Goal: Task Accomplishment & Management: Manage account settings

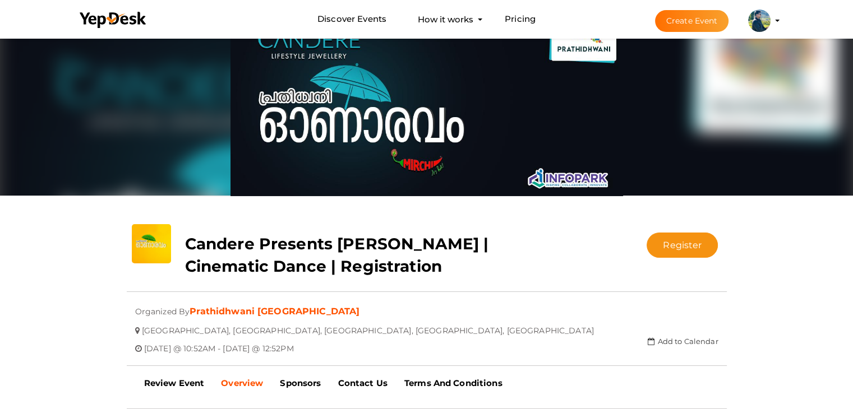
scroll to position [36, 0]
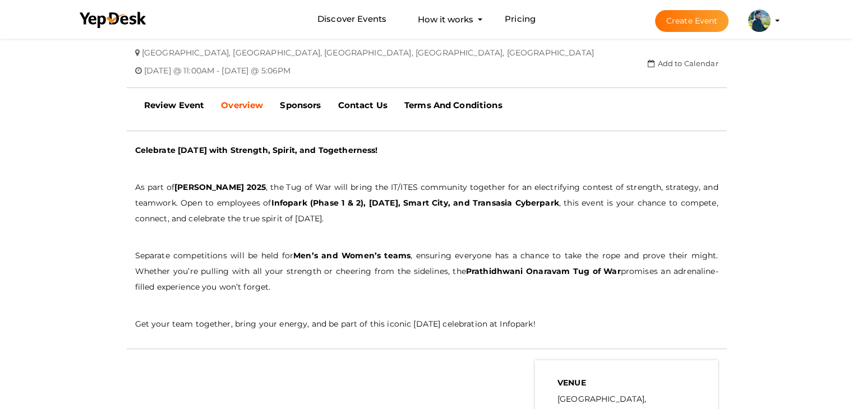
scroll to position [224, 0]
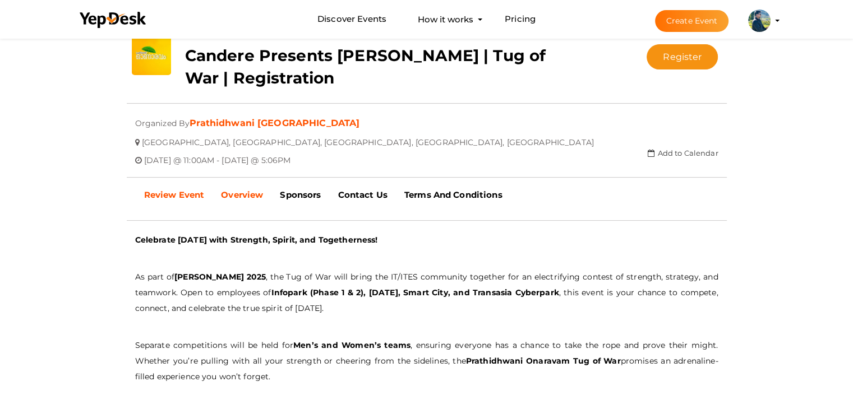
click at [193, 196] on b "Review Event" at bounding box center [174, 195] width 61 height 11
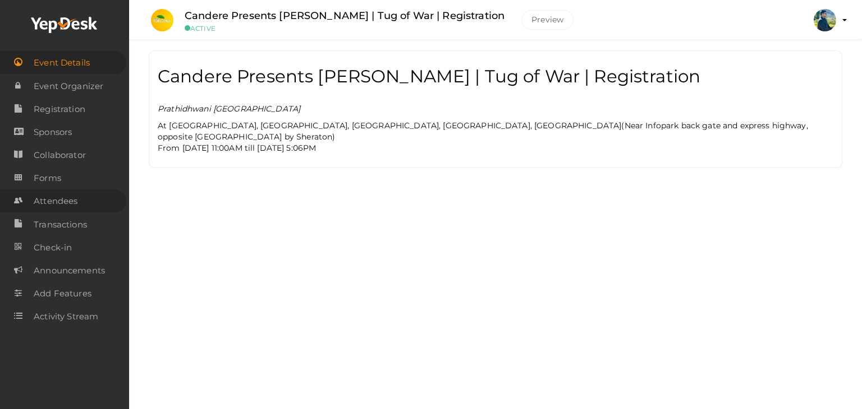
click at [59, 203] on span "Attendees" at bounding box center [56, 201] width 44 height 22
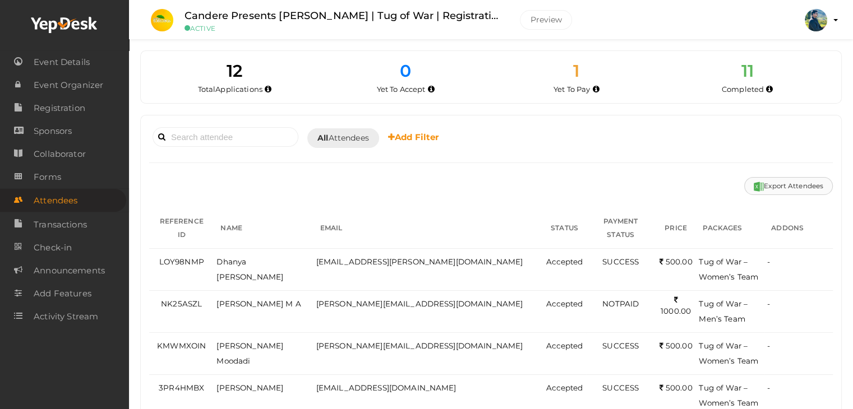
click at [793, 185] on button "Export Attendees" at bounding box center [788, 186] width 89 height 18
